Goal: Find specific page/section: Find specific page/section

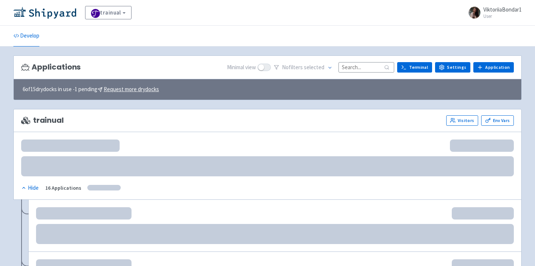
click at [361, 70] on input at bounding box center [367, 67] width 56 height 10
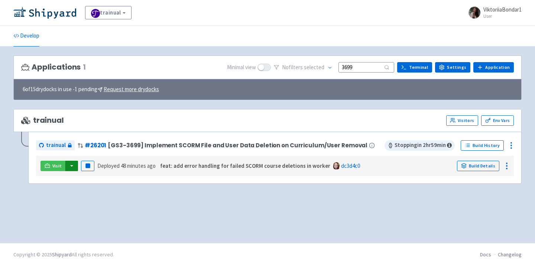
type input "3699"
click at [74, 168] on button "button" at bounding box center [71, 166] width 13 height 10
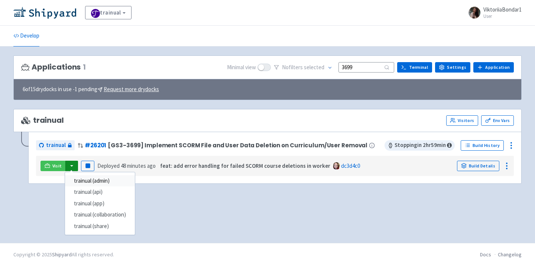
click at [79, 179] on link "trainual (admin)" at bounding box center [100, 181] width 70 height 12
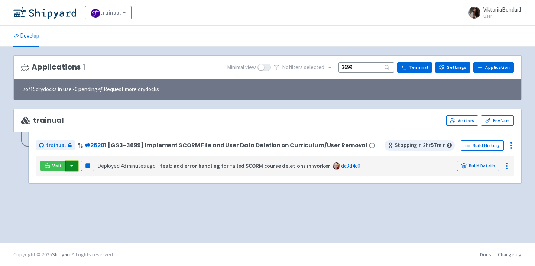
click at [72, 170] on button "button" at bounding box center [71, 166] width 13 height 10
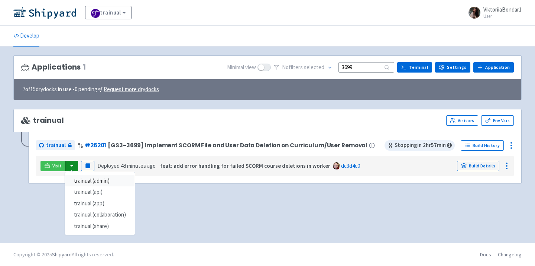
click at [90, 181] on link "trainual (admin)" at bounding box center [100, 181] width 70 height 12
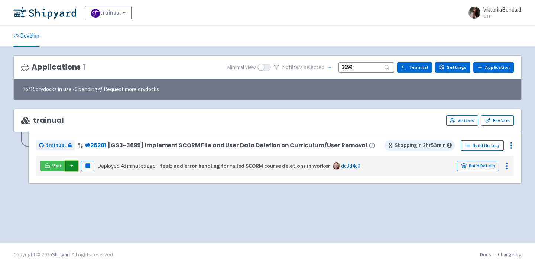
click at [75, 167] on button "button" at bounding box center [71, 166] width 13 height 10
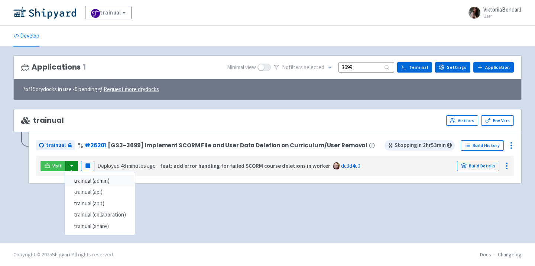
click at [108, 180] on link "trainual (admin)" at bounding box center [100, 181] width 70 height 12
